Goal: Information Seeking & Learning: Learn about a topic

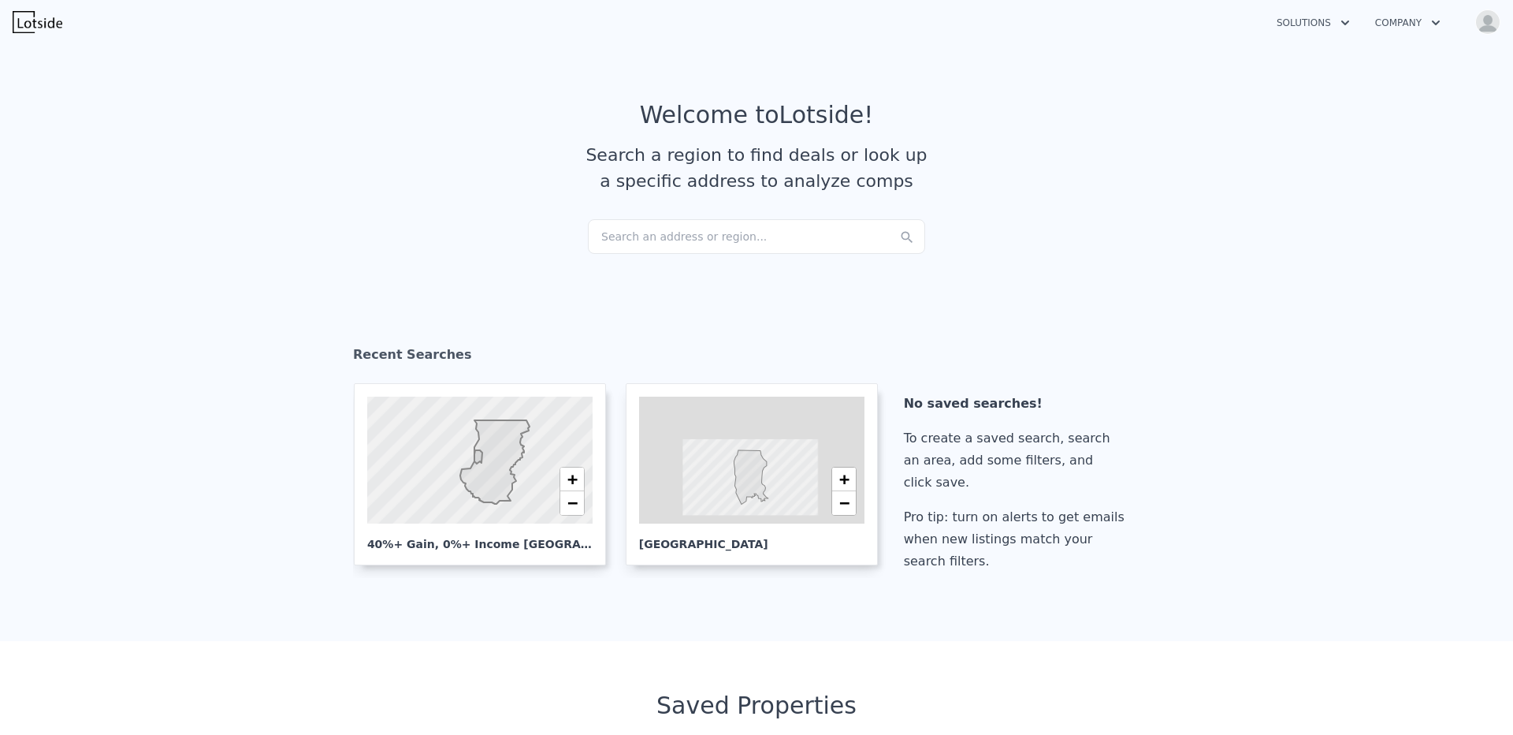
checkbox input "true"
click at [1344, 18] on icon "button" at bounding box center [1345, 22] width 16 height 19
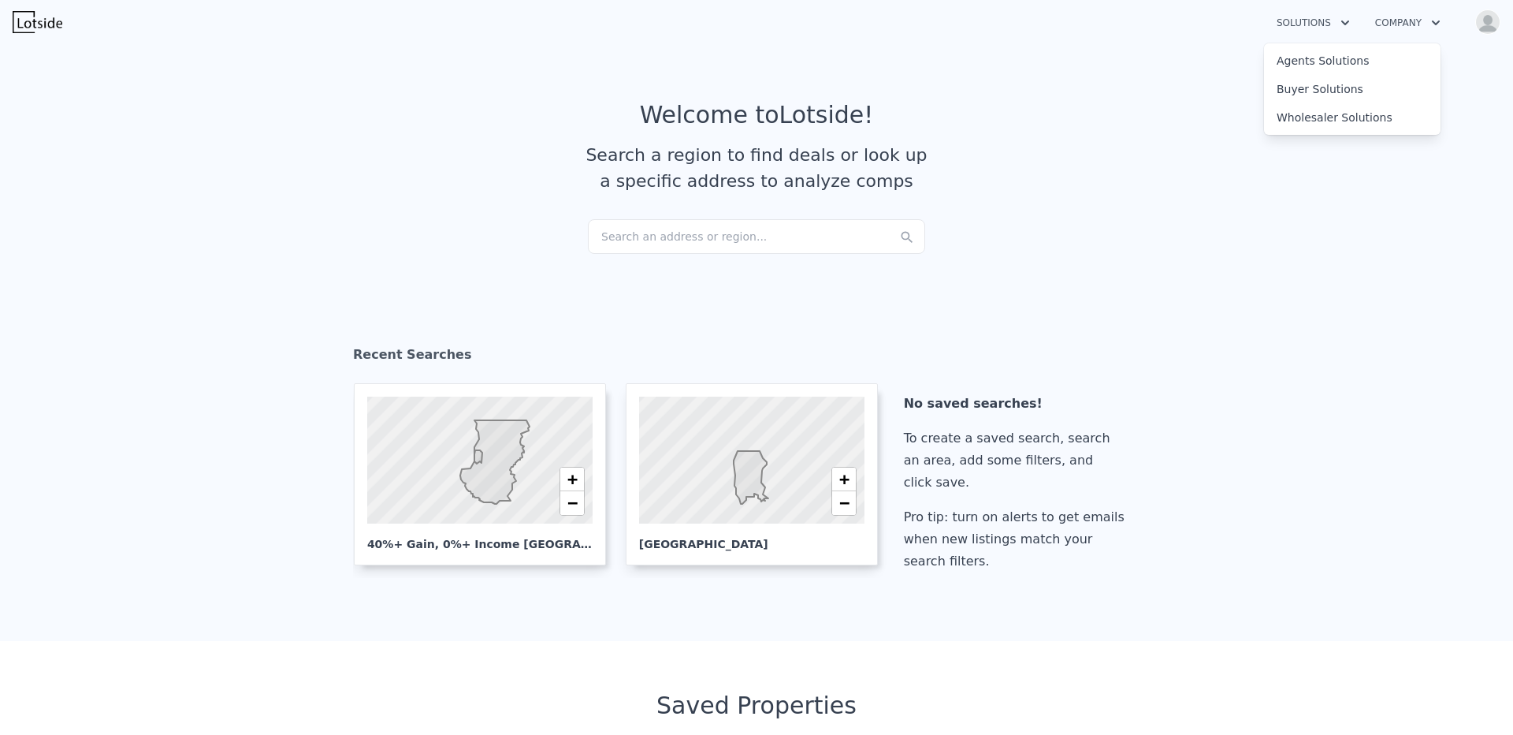
click at [1437, 19] on icon "button" at bounding box center [1436, 22] width 16 height 19
click at [1338, 31] on icon "button" at bounding box center [1345, 22] width 16 height 19
click at [1345, 63] on link "Agents Solutions" at bounding box center [1352, 60] width 177 height 28
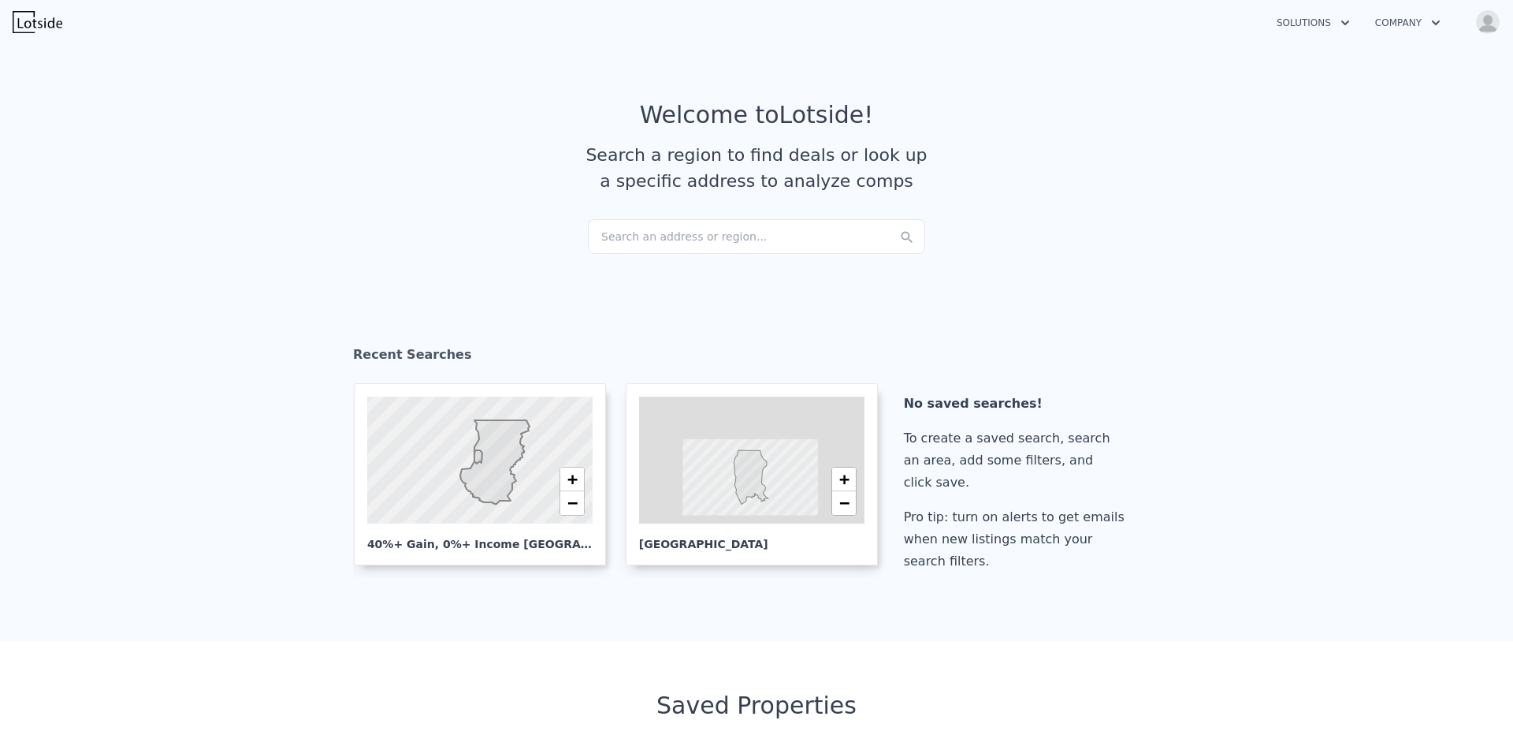
checkbox input "true"
